Goal: Information Seeking & Learning: Learn about a topic

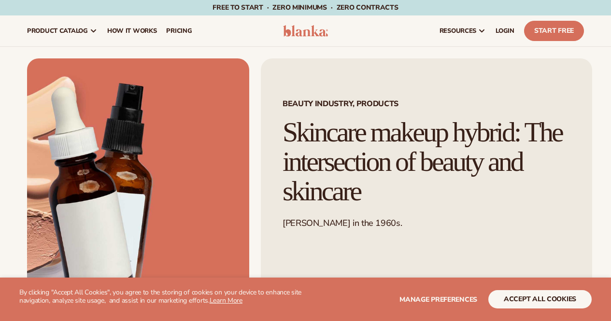
scroll to position [38, 0]
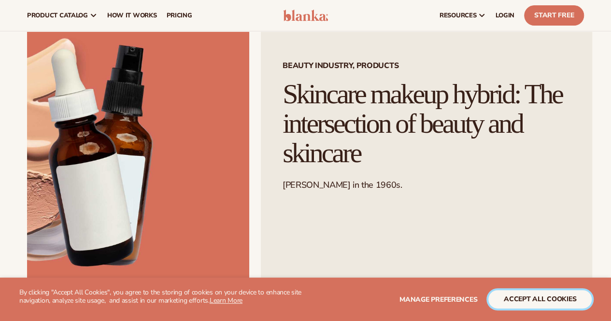
click at [516, 303] on button "accept all cookies" at bounding box center [539, 299] width 103 height 18
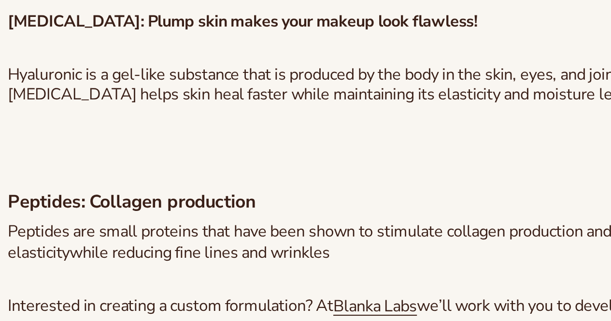
scroll to position [1569, 0]
